Goal: Information Seeking & Learning: Learn about a topic

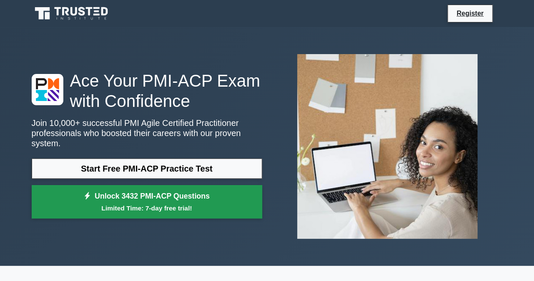
click at [165, 195] on link "Unlock 3432 PMI-ACP Questions Limited Time: 7-day free trial!" at bounding box center [147, 202] width 230 height 34
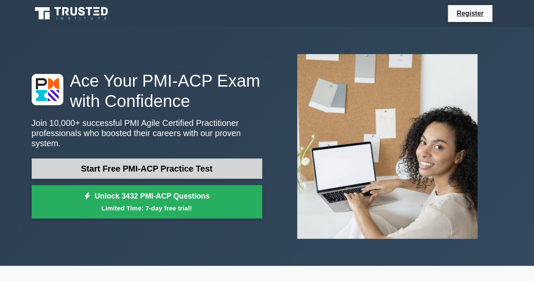
click at [141, 168] on link "Start Free PMI-ACP Practice Test" at bounding box center [147, 168] width 230 height 20
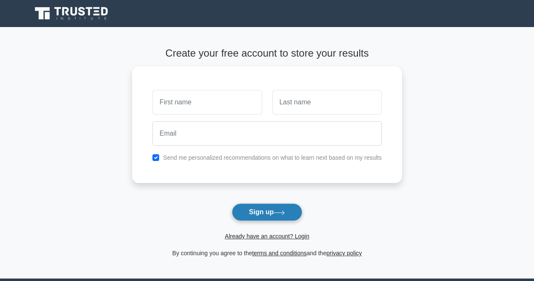
click at [246, 204] on button "Sign up" at bounding box center [267, 212] width 71 height 18
click at [250, 214] on button "Sign up" at bounding box center [267, 212] width 71 height 18
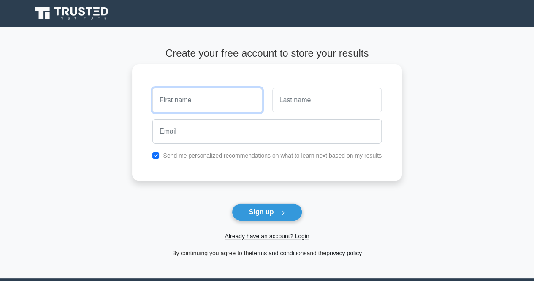
click at [192, 98] on input "text" at bounding box center [206, 100] width 109 height 24
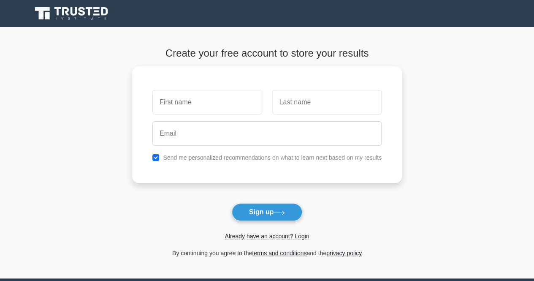
click at [106, 90] on main "Create your free account to store your results Send me personalized recommendat…" at bounding box center [267, 152] width 534 height 251
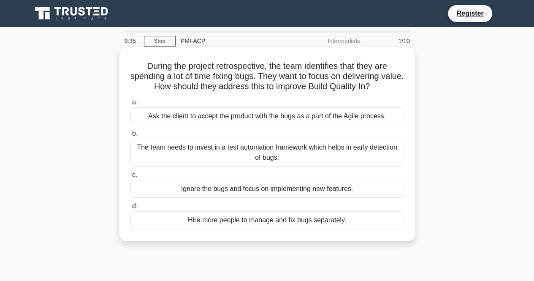
click at [218, 74] on h5 "During the project retrospective, the team identifies that they are spending a …" at bounding box center [267, 76] width 275 height 31
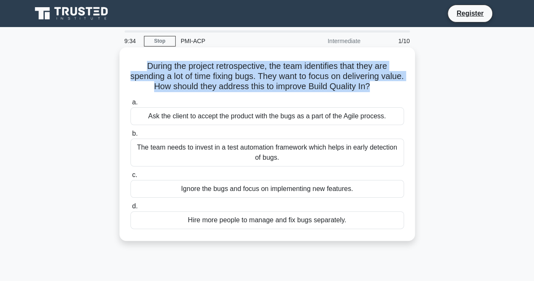
click at [218, 74] on h5 "During the project retrospective, the team identifies that they are spending a …" at bounding box center [267, 76] width 275 height 31
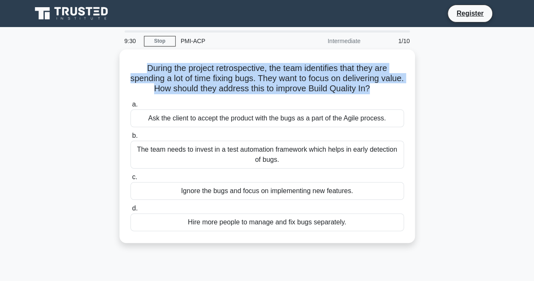
click at [117, 98] on div "During the project retrospective, the team identifies that they are spending a …" at bounding box center [267, 150] width 481 height 203
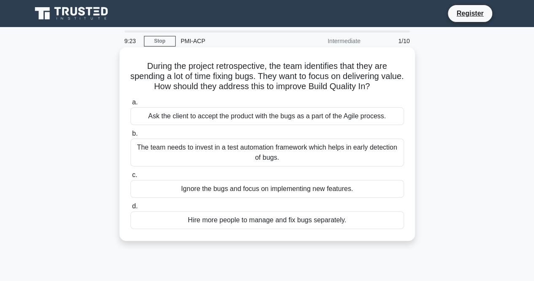
click at [197, 121] on div "Ask the client to accept the product with the bugs as a part of the Agile proce…" at bounding box center [266, 116] width 273 height 18
click at [130, 105] on input "a. Ask the client to accept the product with the bugs as a part of the Agile pr…" at bounding box center [130, 102] width 0 height 5
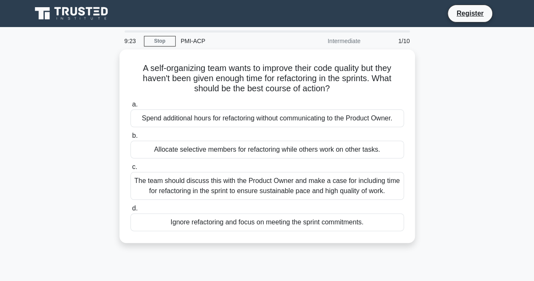
click at [197, 121] on div "Spend additional hours for refactoring without communicating to the Product Own…" at bounding box center [266, 118] width 273 height 18
click at [130, 107] on input "a. Spend additional hours for refactoring without communicating to the Product …" at bounding box center [130, 104] width 0 height 5
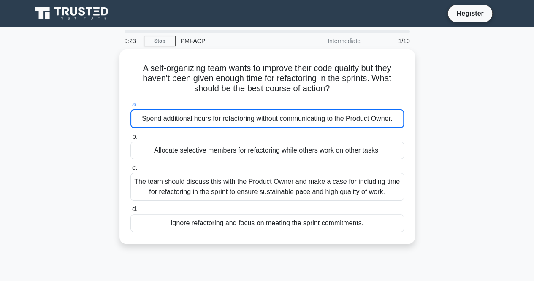
click at [197, 121] on div "Spend additional hours for refactoring without communicating to the Product Own…" at bounding box center [266, 118] width 273 height 19
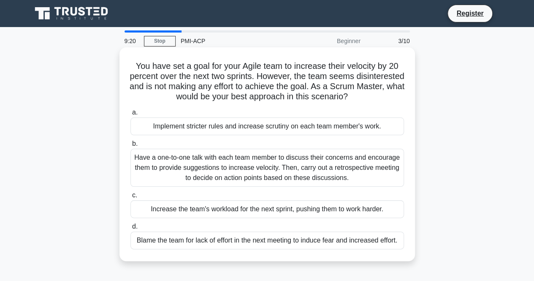
click at [195, 124] on div "Implement stricter rules and increase scrutiny on each team member's work." at bounding box center [266, 126] width 273 height 18
click at [130, 115] on input "a. Implement stricter rules and increase scrutiny on each team member's work." at bounding box center [130, 112] width 0 height 5
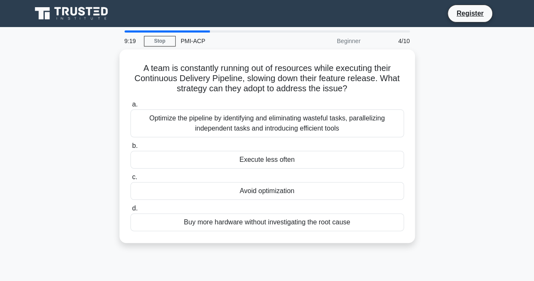
click at [195, 124] on div "Optimize the pipeline by identifying and eliminating wasteful tasks, paralleliz…" at bounding box center [266, 123] width 273 height 28
click at [130, 107] on input "a. Optimize the pipeline by identifying and eliminating wasteful tasks, paralle…" at bounding box center [130, 104] width 0 height 5
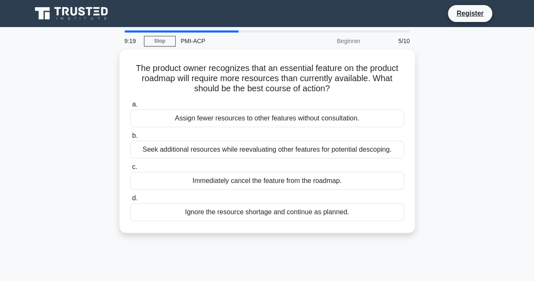
click at [195, 124] on div "Assign fewer resources to other features without consultation." at bounding box center [266, 118] width 273 height 18
click at [130, 107] on input "a. Assign fewer resources to other features without consultation." at bounding box center [130, 104] width 0 height 5
